Goal: Task Accomplishment & Management: Use online tool/utility

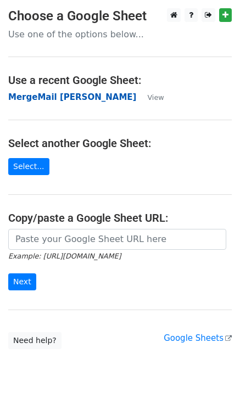
click at [87, 102] on strong "MergeMail [PERSON_NAME]" at bounding box center [72, 97] width 128 height 10
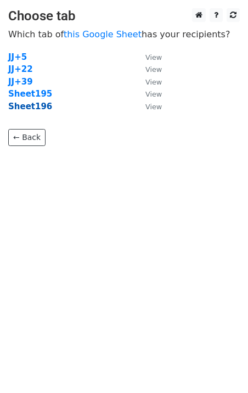
click at [42, 110] on strong "Sheet196" at bounding box center [30, 107] width 44 height 10
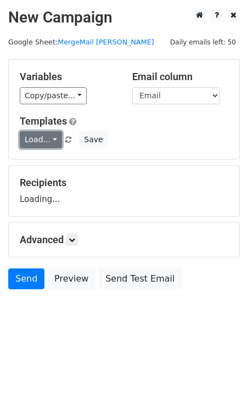
click at [42, 137] on link "Load..." at bounding box center [41, 139] width 42 height 17
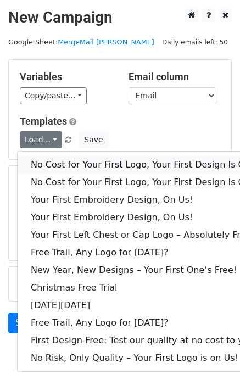
click at [58, 158] on link "No Cost for Your First Logo, Your First Design Is On Us!" at bounding box center [149, 165] width 263 height 18
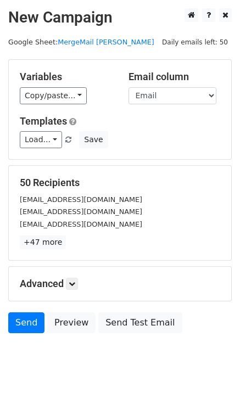
click at [32, 334] on div "Send Preview Send Test Email" at bounding box center [120, 325] width 240 height 26
click at [30, 330] on link "Send" at bounding box center [26, 322] width 36 height 21
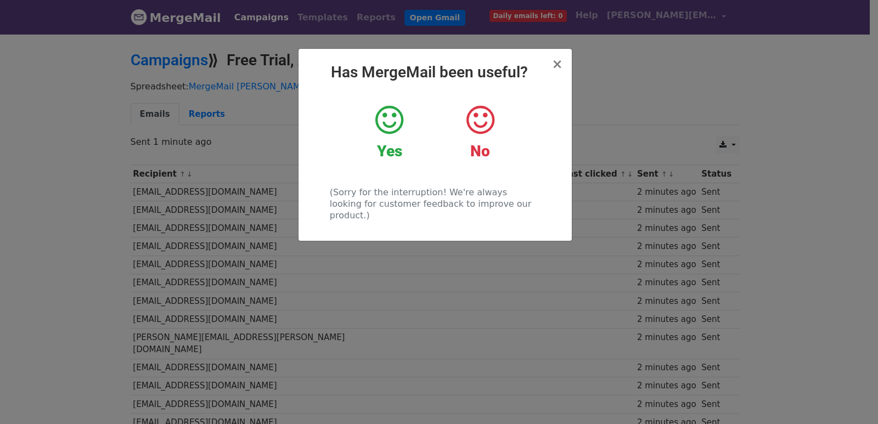
click at [223, 211] on div "× Has MergeMail been useful? Yes No (Sorry for the interruption! We're always l…" at bounding box center [439, 228] width 878 height 391
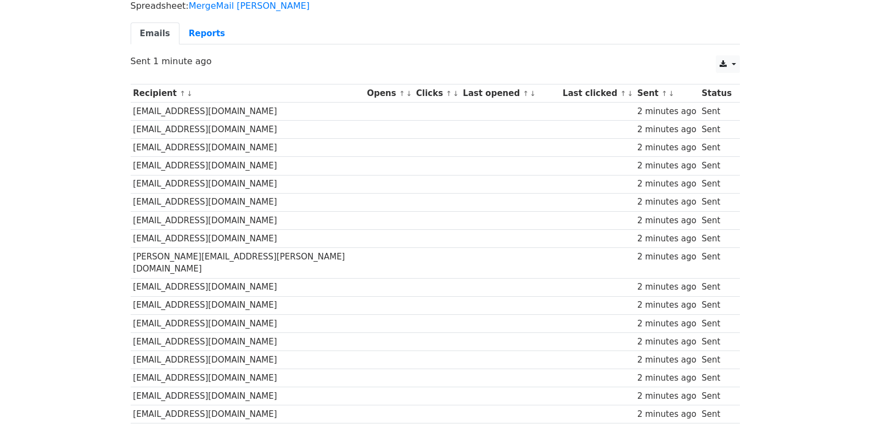
scroll to position [764, 0]
